Goal: Information Seeking & Learning: Learn about a topic

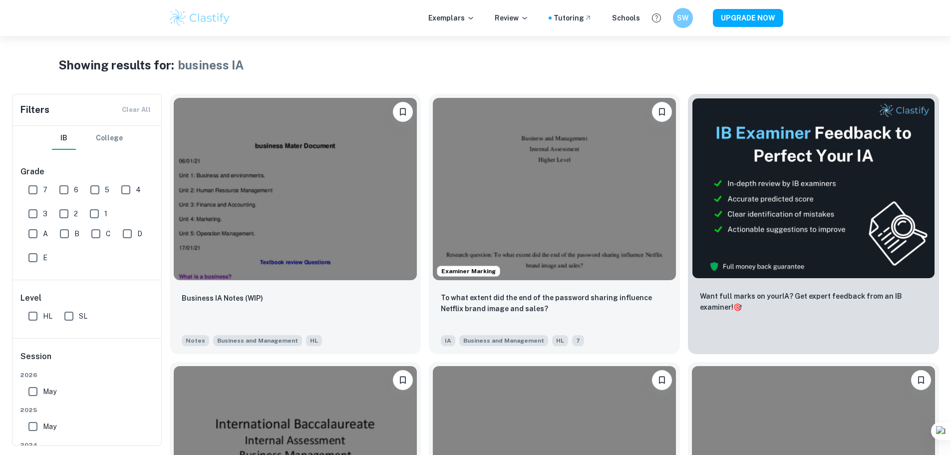
click at [457, 29] on div "Exemplars Review Tutoring Schools SW UPGRADE NOW" at bounding box center [475, 18] width 951 height 36
click at [452, 20] on p "Exemplars" at bounding box center [452, 17] width 46 height 11
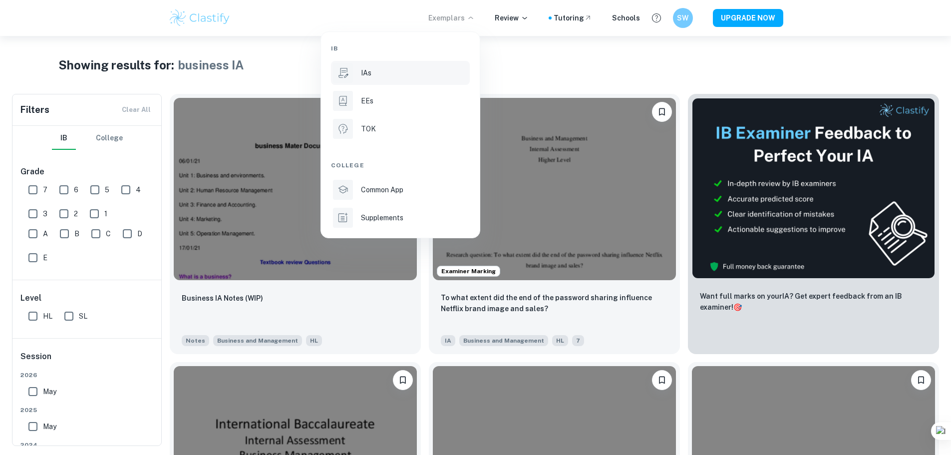
click at [387, 78] on li "IAs" at bounding box center [400, 73] width 139 height 24
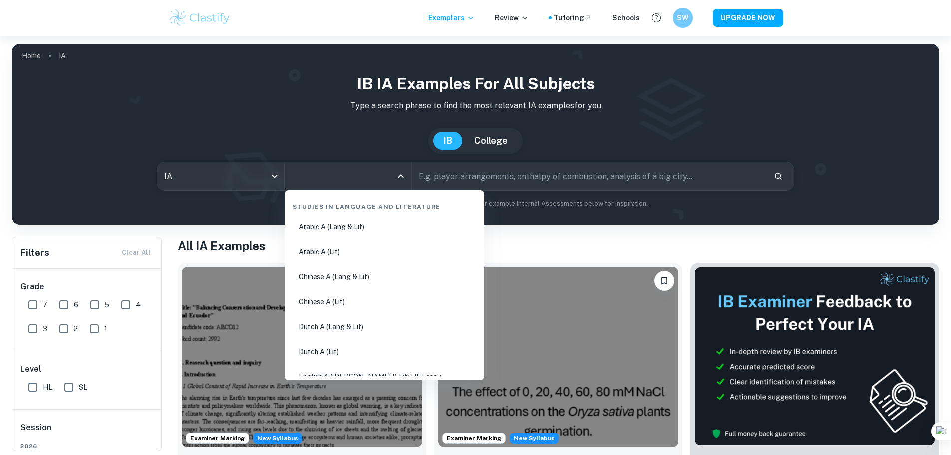
click at [326, 180] on input "All Subjects" at bounding box center [340, 176] width 103 height 19
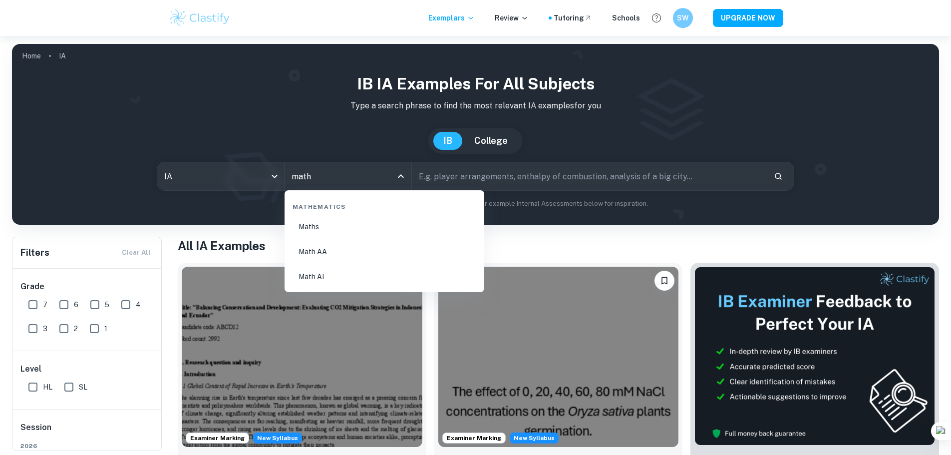
click at [351, 270] on li "Math AI" at bounding box center [385, 276] width 192 height 23
type input "Math AI"
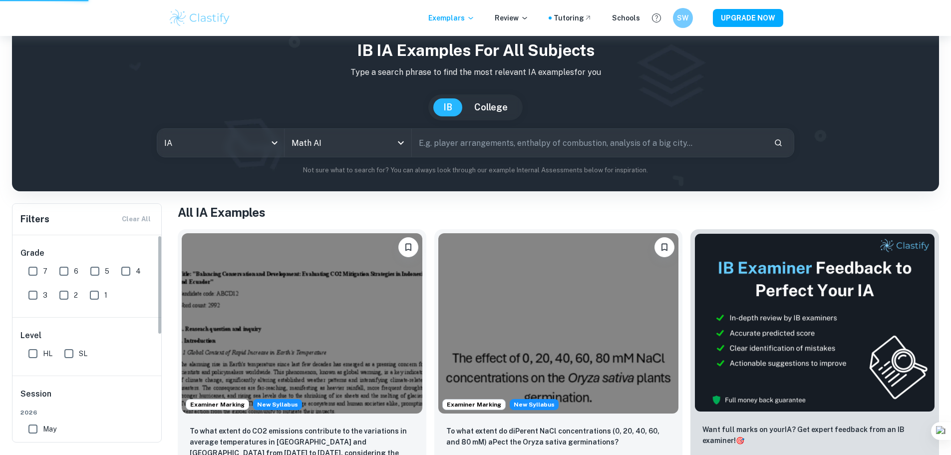
scroll to position [50, 0]
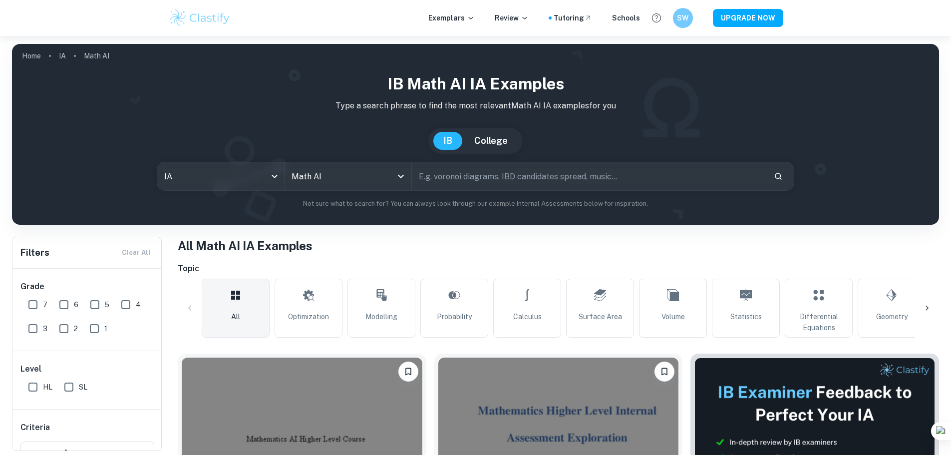
click at [35, 303] on input "7" at bounding box center [33, 305] width 20 height 20
checkbox input "true"
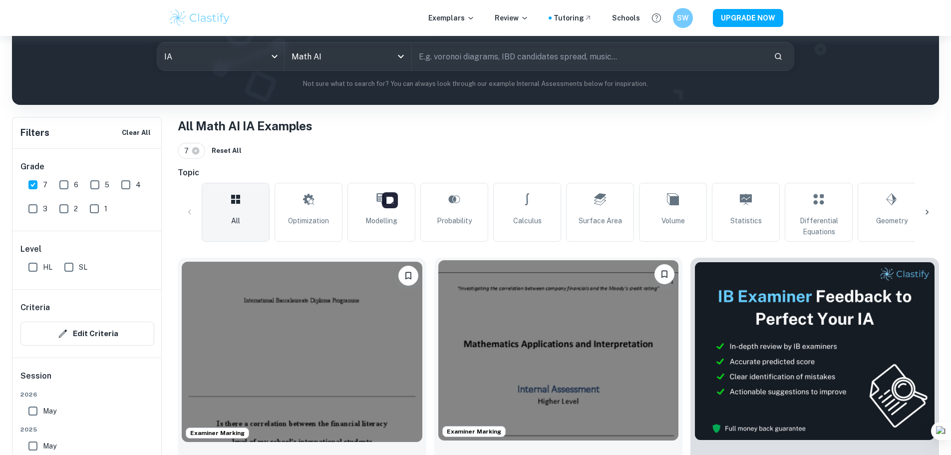
scroll to position [200, 0]
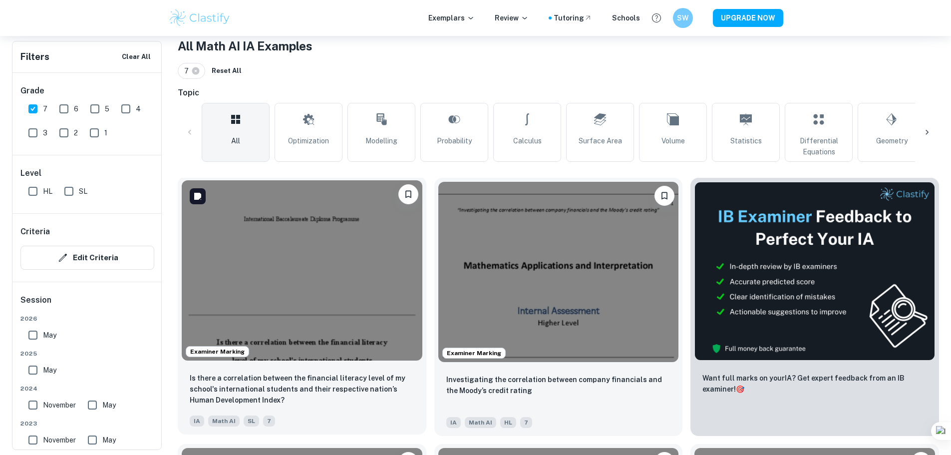
click at [315, 241] on img at bounding box center [302, 270] width 241 height 180
